Goal: Navigation & Orientation: Find specific page/section

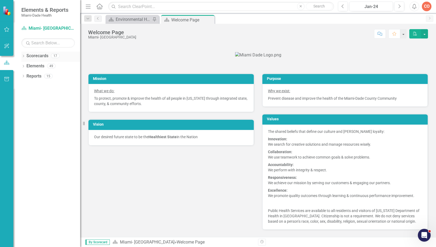
click at [25, 56] on icon "Dropdown" at bounding box center [23, 56] width 4 height 3
click at [26, 65] on icon "Dropdown" at bounding box center [26, 65] width 4 height 3
click at [30, 84] on icon "Dropdown" at bounding box center [31, 85] width 4 height 3
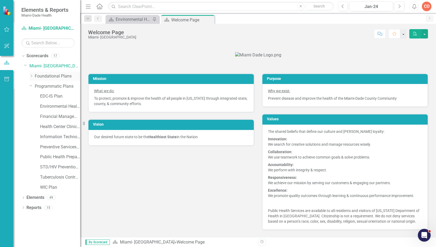
click at [31, 76] on icon "Dropdown" at bounding box center [31, 75] width 4 height 3
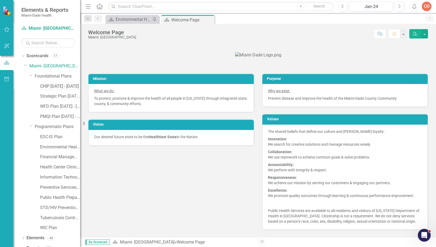
click at [57, 88] on link "CHIP [DATE] - [DATE]" at bounding box center [60, 86] width 40 height 6
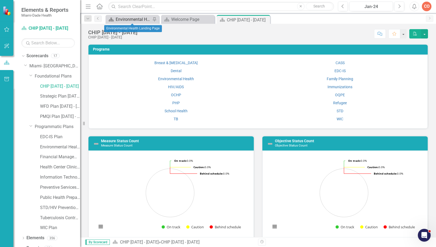
click at [144, 21] on div "Environmental Health Landing Page" at bounding box center [133, 19] width 35 height 7
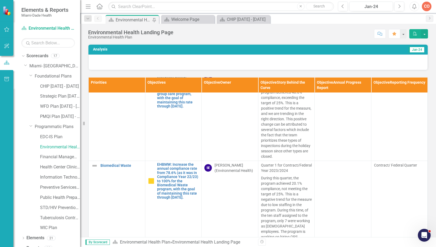
scroll to position [80, 0]
click at [61, 87] on link "CHIP [DATE] - [DATE]" at bounding box center [60, 86] width 40 height 6
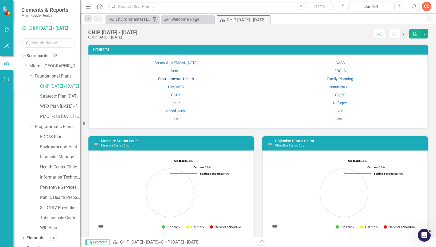
click at [179, 80] on link "Environmental Health" at bounding box center [176, 79] width 36 height 4
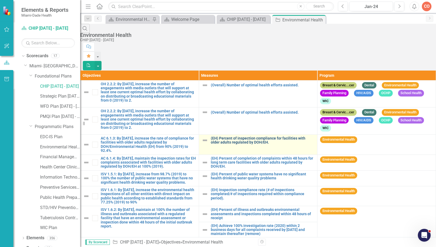
click at [230, 136] on link "(EH) Percent of inspection compliance for facilities with older adults regulate…" at bounding box center [263, 140] width 104 height 8
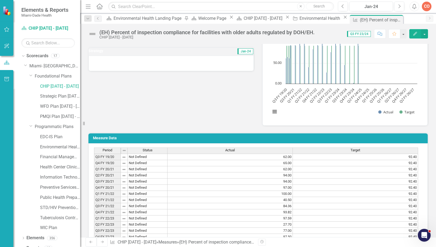
scroll to position [53, 0]
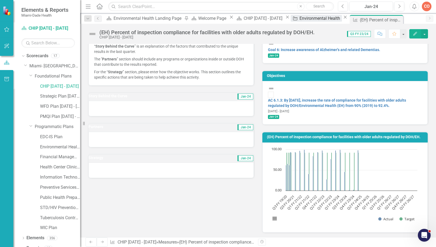
click at [299, 19] on div "Environmental Health" at bounding box center [320, 18] width 42 height 7
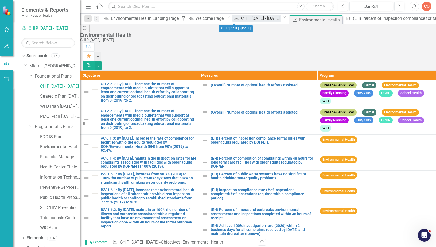
click at [241, 20] on div "CHIP [DATE] - [DATE]" at bounding box center [261, 18] width 40 height 7
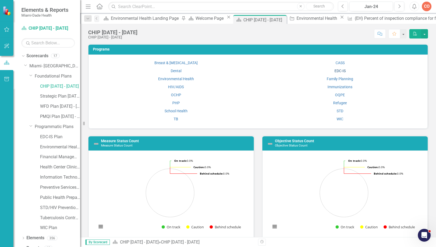
click at [342, 70] on link "EDC-IS" at bounding box center [339, 71] width 11 height 4
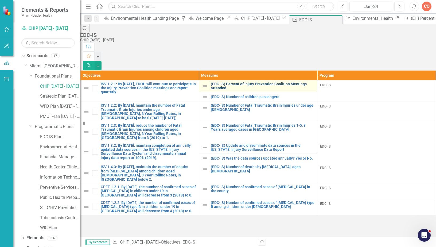
click at [237, 82] on link "(EDC-IS) Percent of Injury Prevention Coalition Meetings attended." at bounding box center [263, 86] width 104 height 8
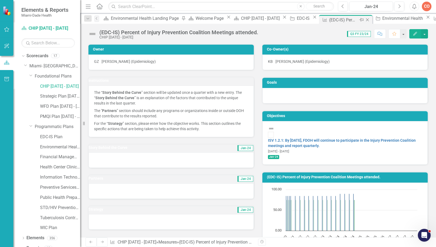
click at [366, 20] on icon at bounding box center [367, 19] width 3 height 3
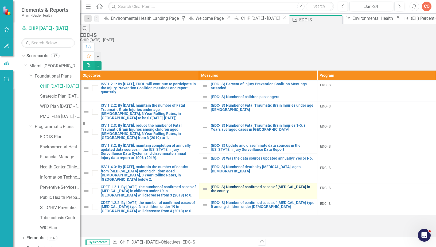
click at [260, 185] on link "(EDC-IS) Number of confirmed cases of [MEDICAL_DATA] in the county" at bounding box center [263, 189] width 104 height 8
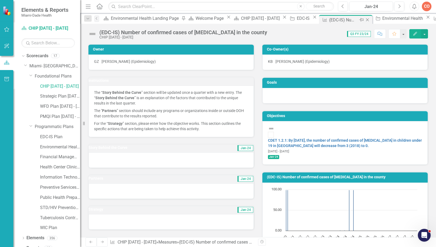
click at [365, 20] on icon "Close" at bounding box center [367, 20] width 5 height 4
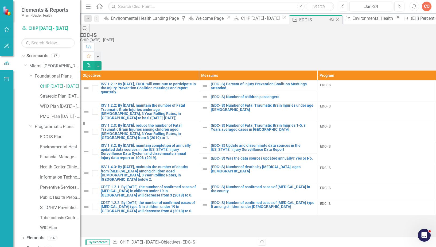
click at [335, 20] on icon "Close" at bounding box center [337, 20] width 5 height 4
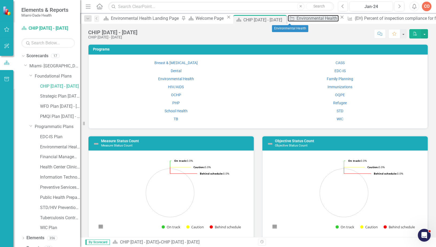
click at [296, 20] on div "Environmental Health" at bounding box center [317, 18] width 42 height 7
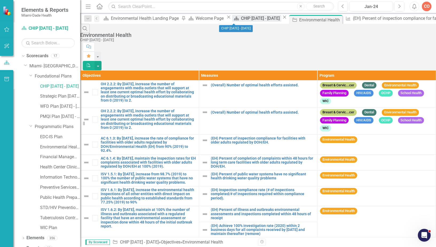
click at [241, 18] on div "CHIP [DATE] - [DATE]" at bounding box center [261, 18] width 40 height 7
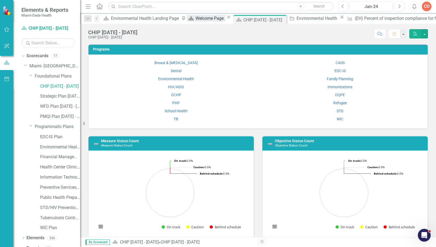
click at [195, 22] on div "Welcome Page" at bounding box center [210, 18] width 30 height 7
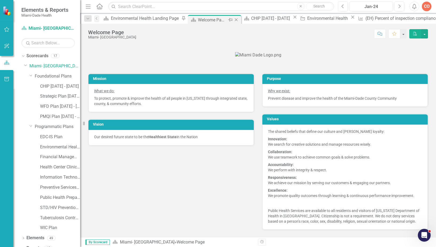
click at [233, 22] on icon "Close" at bounding box center [235, 20] width 5 height 4
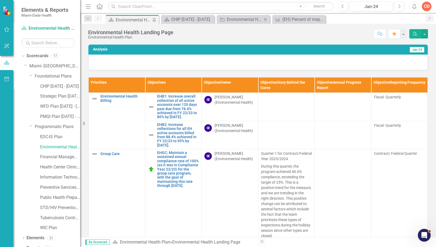
click at [245, 23] on div "Initiative Environmental Health Close" at bounding box center [243, 19] width 53 height 9
click at [243, 16] on div "Environmental Health" at bounding box center [244, 19] width 35 height 7
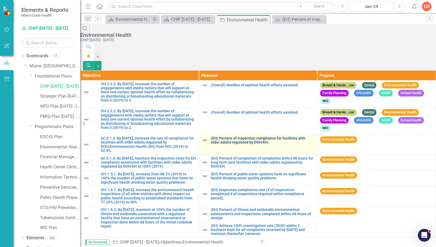
click at [246, 136] on link "(EH) Percent of inspection compliance for facilities with older adults regulate…" at bounding box center [263, 140] width 104 height 8
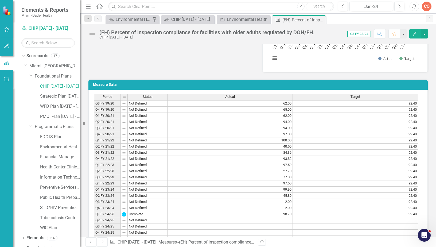
scroll to position [240, 0]
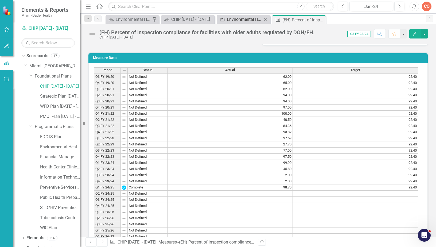
click at [257, 19] on div "Environmental Health" at bounding box center [244, 19] width 35 height 7
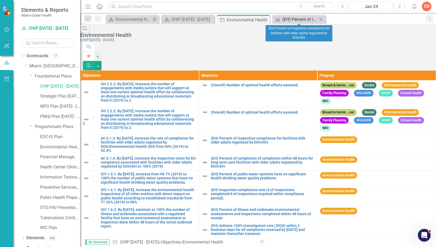
click at [297, 19] on div "(EH) Percent of inspection compliance for facilities with older adults regulate…" at bounding box center [299, 19] width 35 height 7
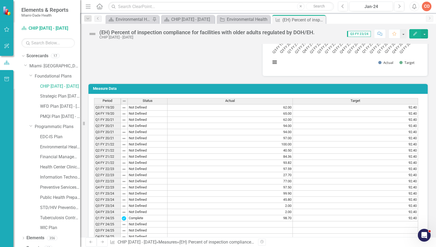
scroll to position [240, 0]
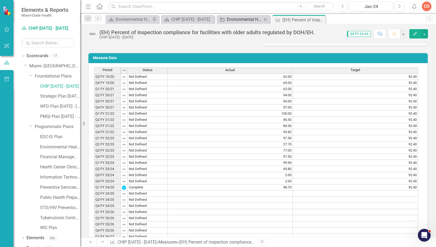
click at [235, 16] on div "Environmental Health" at bounding box center [244, 19] width 35 height 7
